Goal: Information Seeking & Learning: Learn about a topic

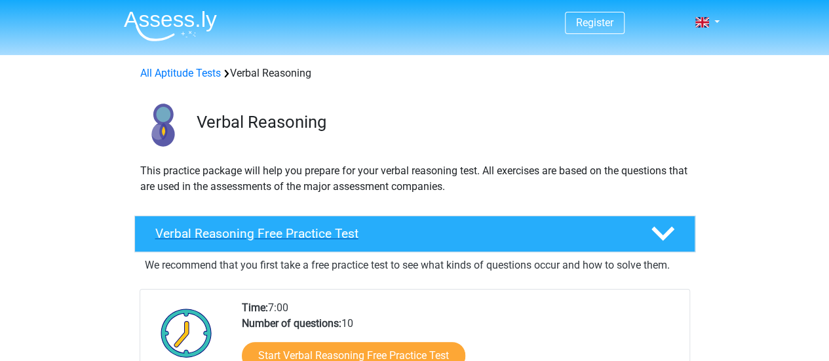
click at [330, 231] on h4 "Verbal Reasoning Free Practice Test" at bounding box center [392, 233] width 474 height 15
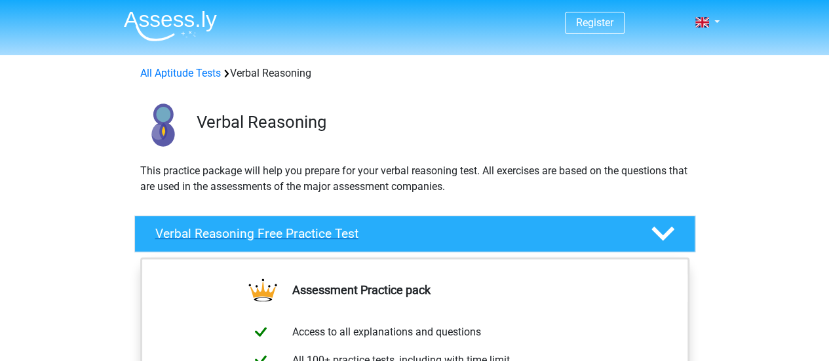
click at [355, 216] on div "Verbal Reasoning Free Practice Test" at bounding box center [414, 234] width 561 height 37
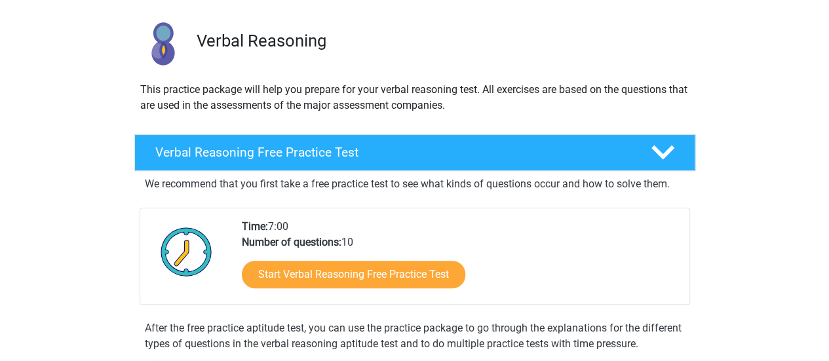
scroll to position [197, 0]
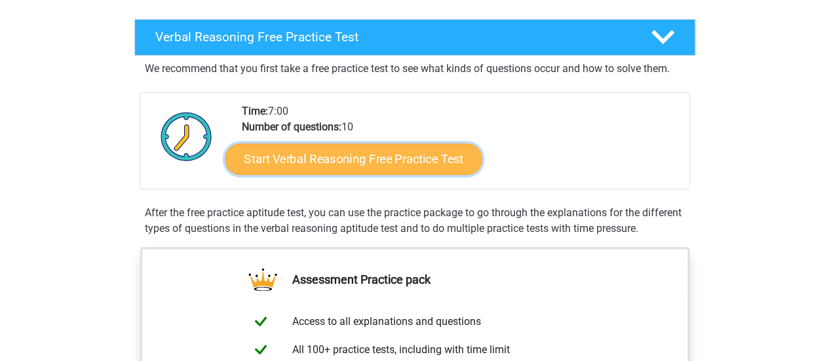
click at [364, 155] on link "Start Verbal Reasoning Free Practice Test" at bounding box center [353, 158] width 257 height 31
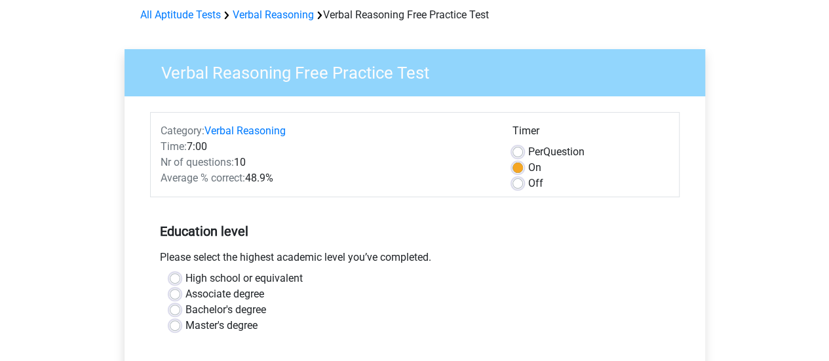
scroll to position [131, 0]
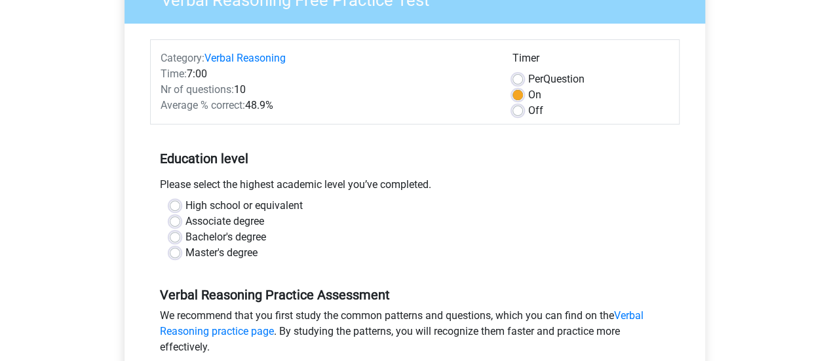
click at [195, 259] on label "Master's degree" at bounding box center [221, 253] width 72 height 16
click at [180, 258] on input "Master's degree" at bounding box center [175, 251] width 10 height 13
radio input "true"
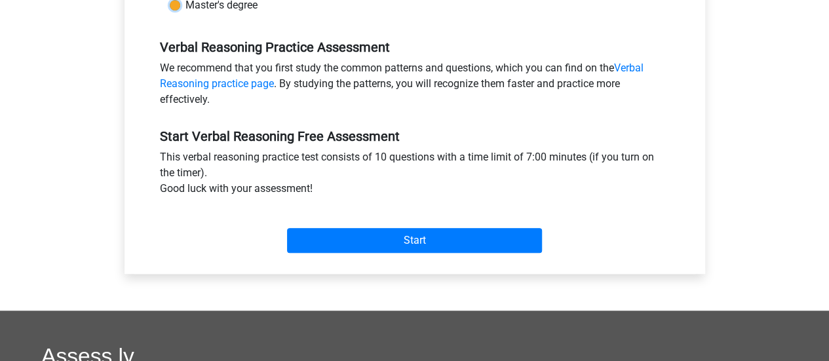
scroll to position [393, 0]
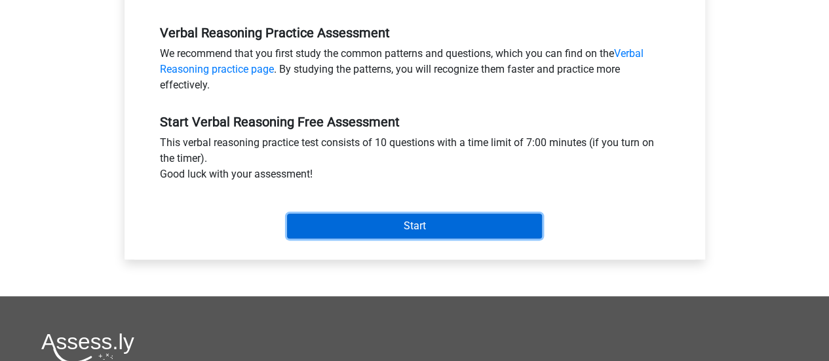
click at [442, 220] on input "Start" at bounding box center [414, 226] width 255 height 25
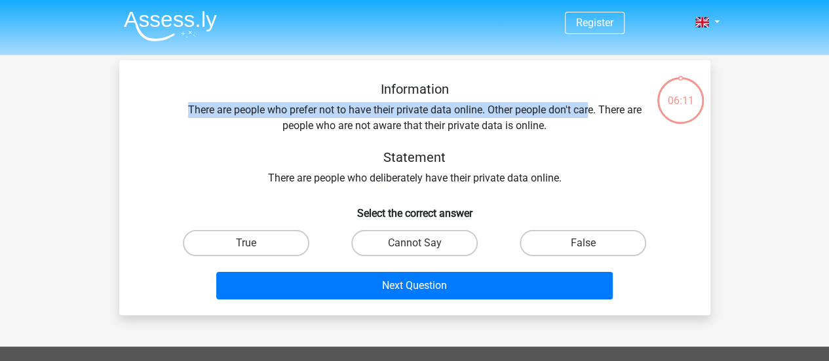
drag, startPoint x: 187, startPoint y: 108, endPoint x: 590, endPoint y: 117, distance: 403.1
click at [590, 117] on div "Information There are people who prefer not to have their private data online. …" at bounding box center [414, 133] width 549 height 105
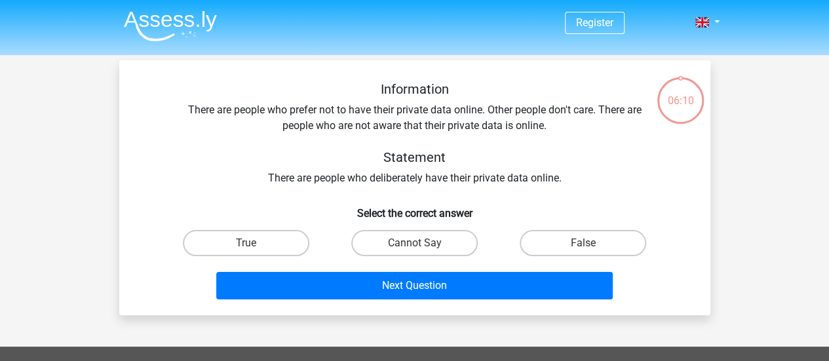
click at [570, 134] on div "Information There are people who prefer not to have their private data online. …" at bounding box center [414, 133] width 549 height 105
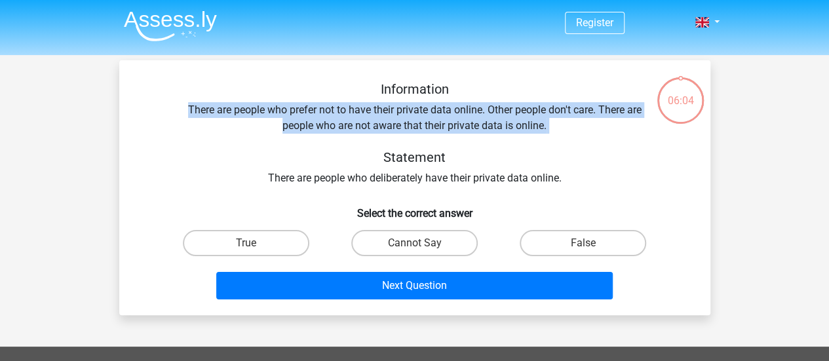
drag, startPoint x: 185, startPoint y: 109, endPoint x: 580, endPoint y: 138, distance: 395.5
click at [580, 138] on div "Information There are people who prefer not to have their private data online. …" at bounding box center [414, 133] width 549 height 105
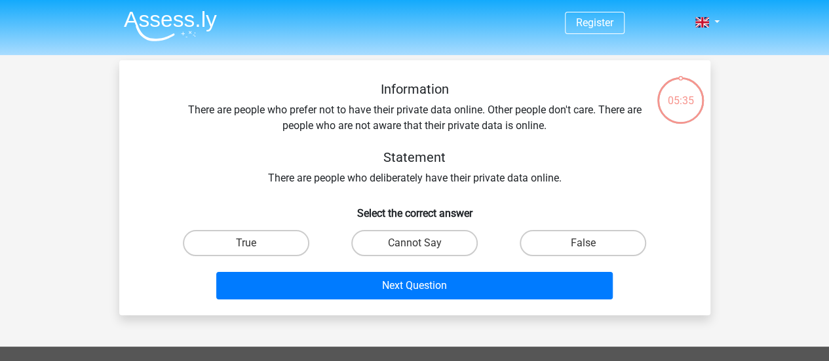
click at [201, 154] on h5 "Statement" at bounding box center [414, 157] width 465 height 16
drag, startPoint x: 675, startPoint y: 95, endPoint x: 674, endPoint y: 87, distance: 8.0
click at [675, 92] on div "04:28" at bounding box center [680, 92] width 49 height 33
click at [448, 235] on label "Cannot Say" at bounding box center [414, 243] width 126 height 26
click at [423, 243] on input "Cannot Say" at bounding box center [418, 247] width 9 height 9
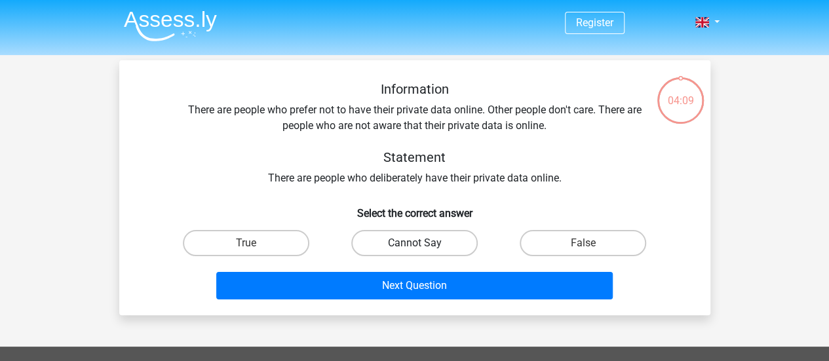
radio input "true"
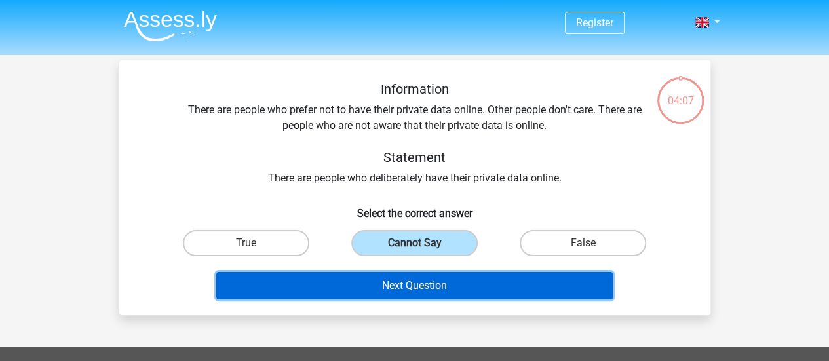
click at [400, 290] on button "Next Question" at bounding box center [414, 286] width 396 height 28
